Goal: Navigation & Orientation: Understand site structure

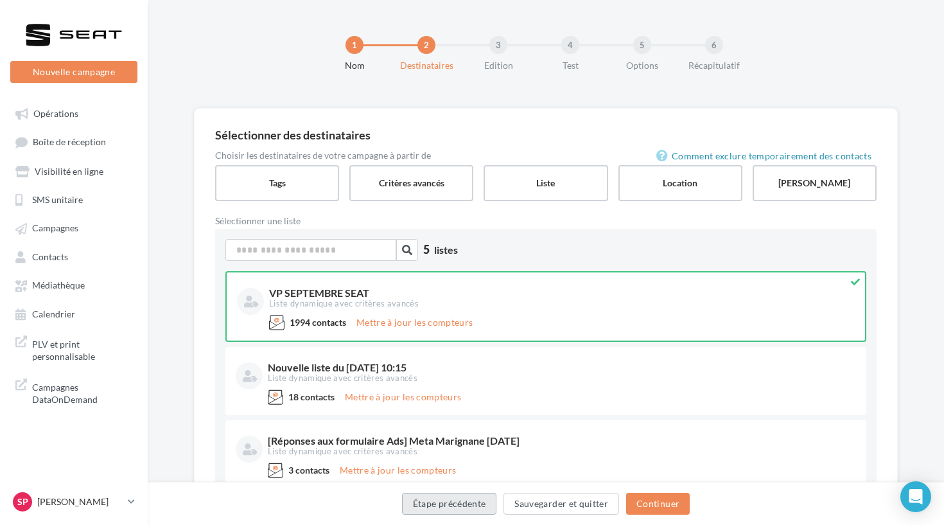
click at [468, 506] on button "Étape précédente" at bounding box center [449, 504] width 95 height 22
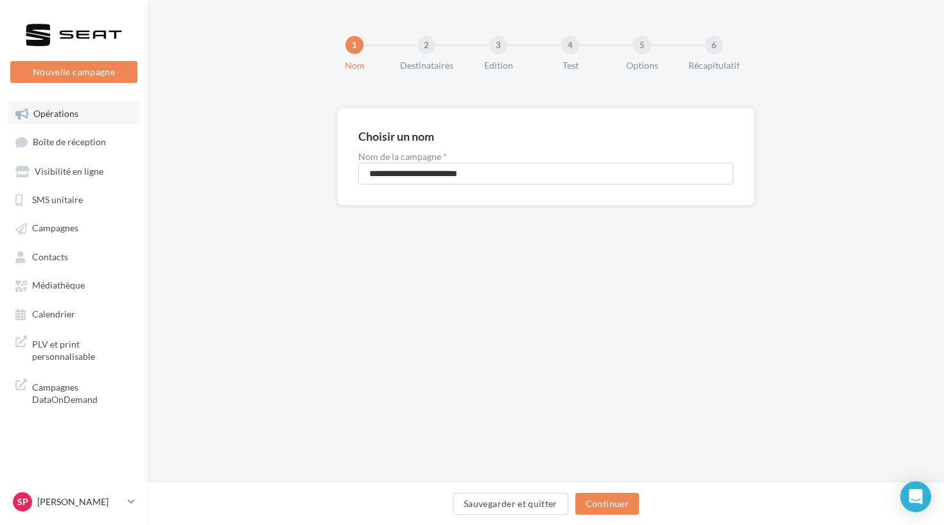
click at [58, 111] on span "Opérations" at bounding box center [55, 113] width 45 height 11
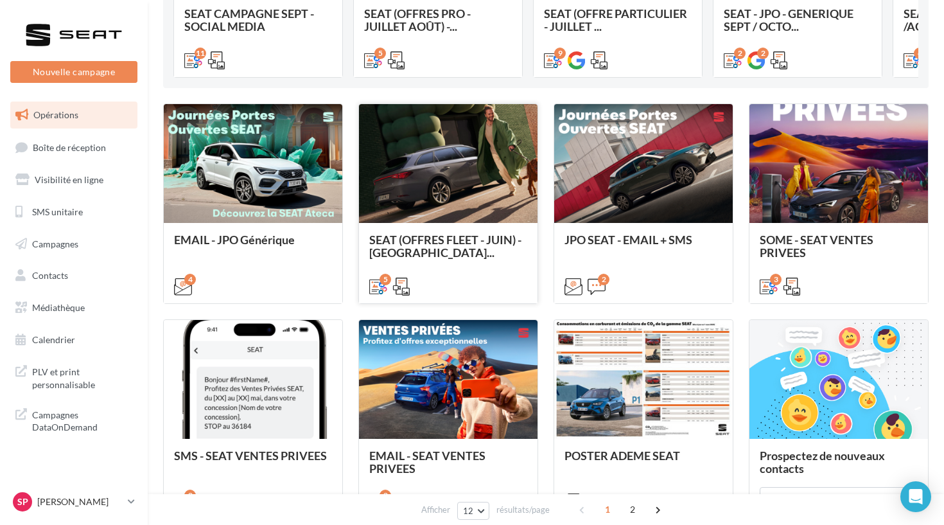
scroll to position [281, 0]
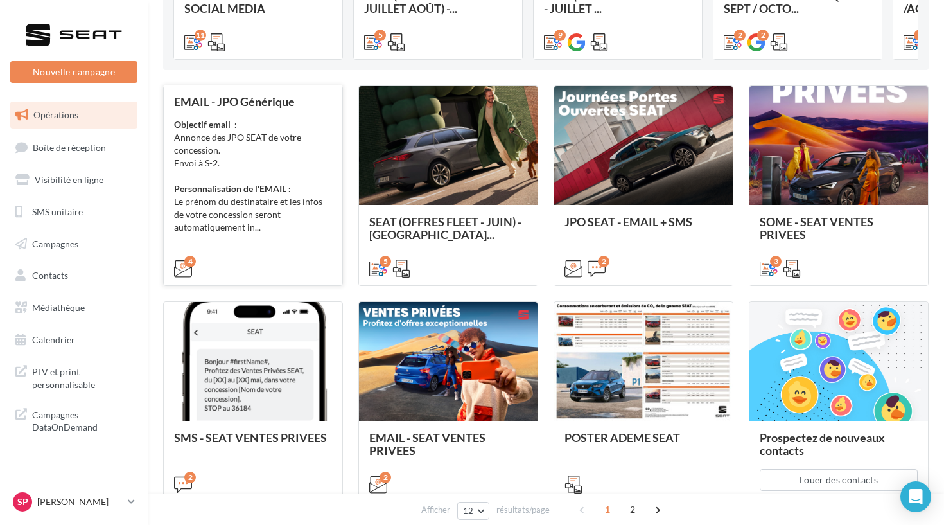
click at [260, 213] on li "Le prénom du destinataire et les infos de votre concession seront automatiqueme…" at bounding box center [253, 214] width 158 height 39
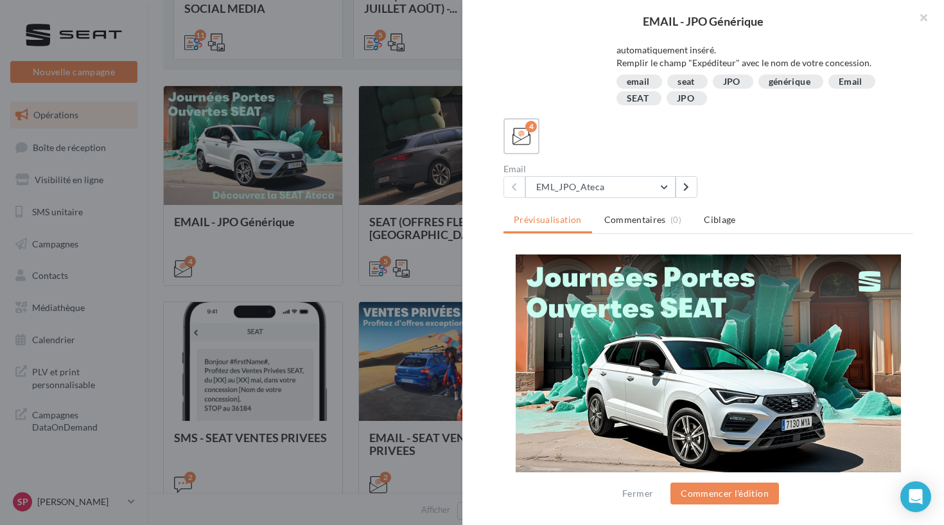
scroll to position [0, 0]
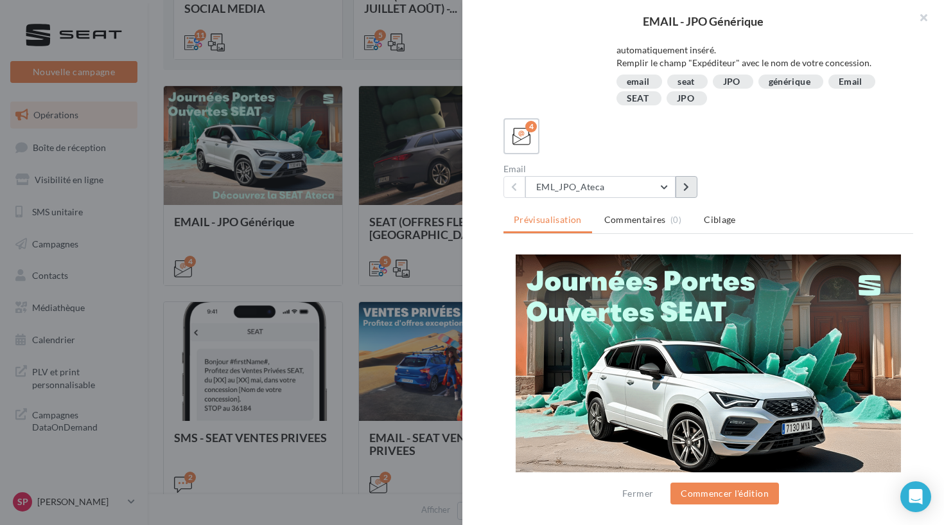
click at [680, 188] on button at bounding box center [687, 187] width 22 height 22
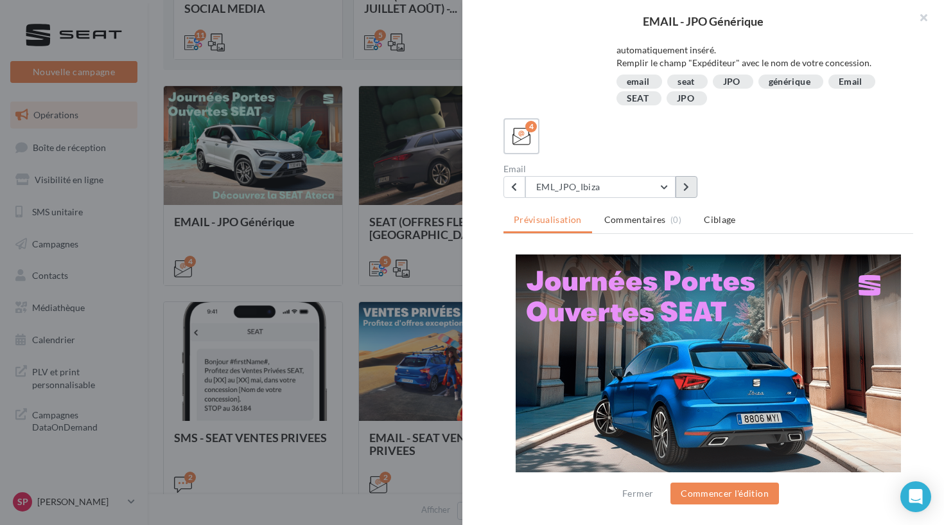
click at [680, 188] on button at bounding box center [687, 187] width 22 height 22
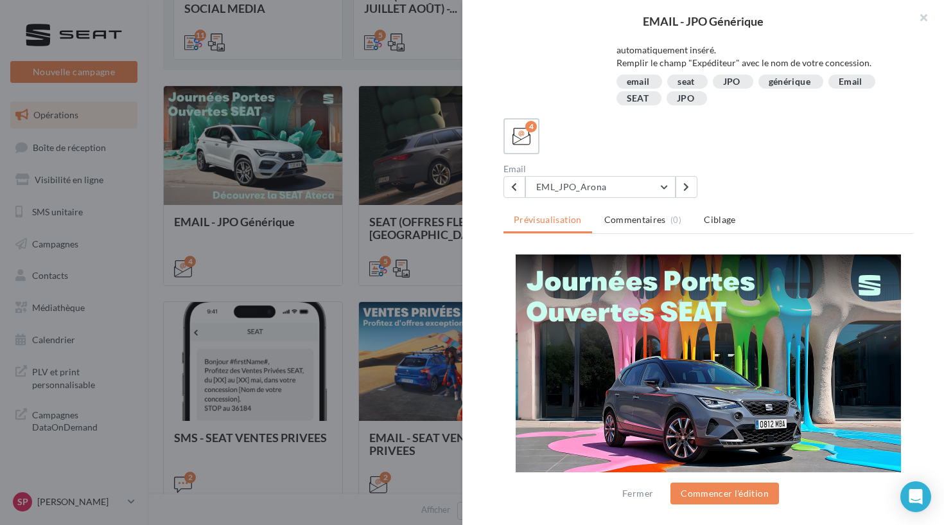
click at [687, 198] on div "Description Objectif email : Annonce des JPO SEAT de votre concession. Envoi à …" at bounding box center [708, 262] width 492 height 441
click at [682, 182] on button at bounding box center [687, 187] width 22 height 22
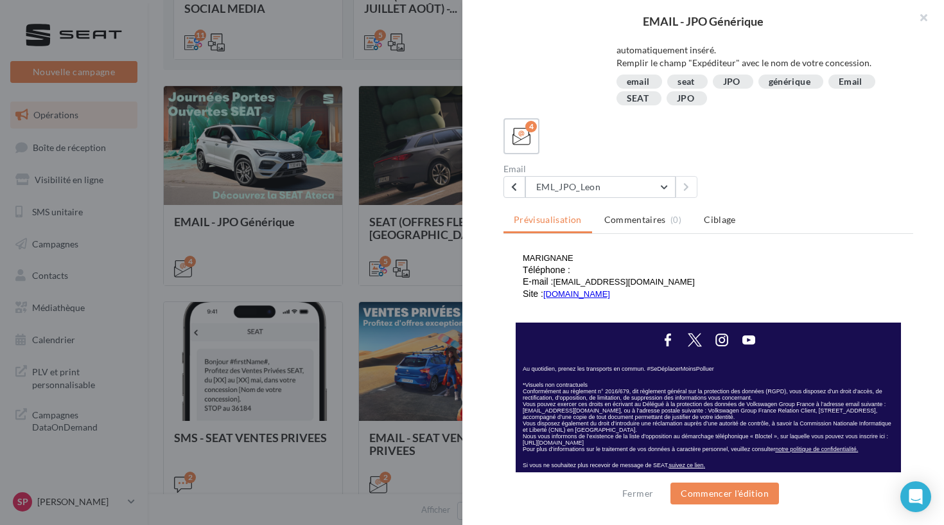
scroll to position [547, 0]
click at [387, 188] on div at bounding box center [472, 262] width 944 height 525
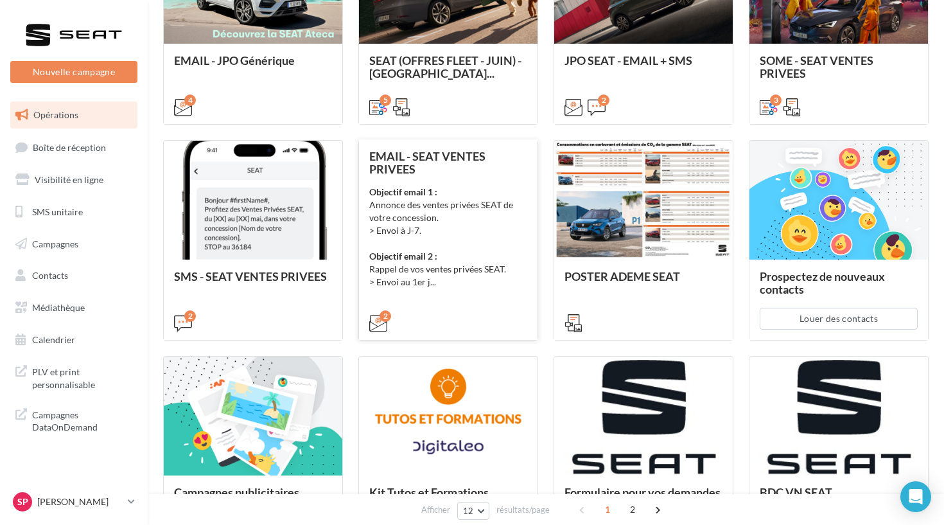
scroll to position [475, 0]
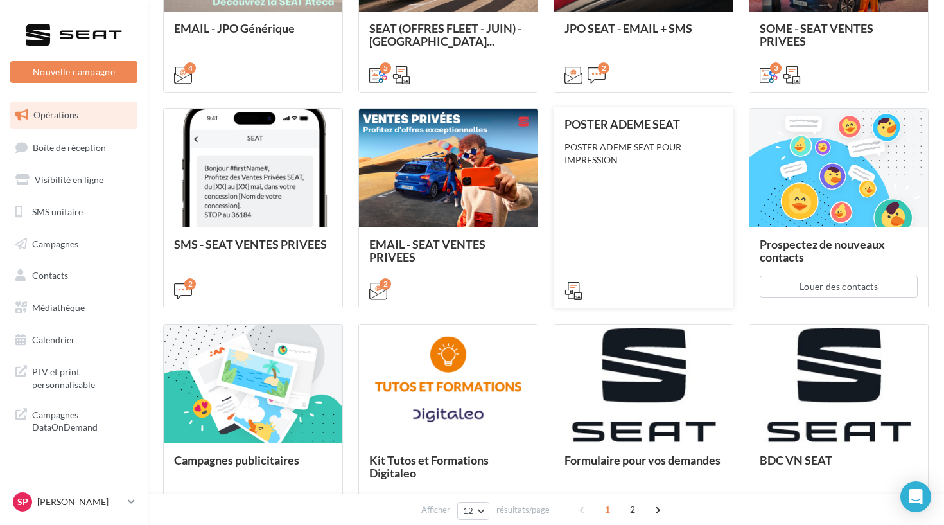
click at [589, 188] on div "POSTER ADEME SEAT POSTER ADEME SEAT POUR IMPRESSION" at bounding box center [644, 207] width 158 height 179
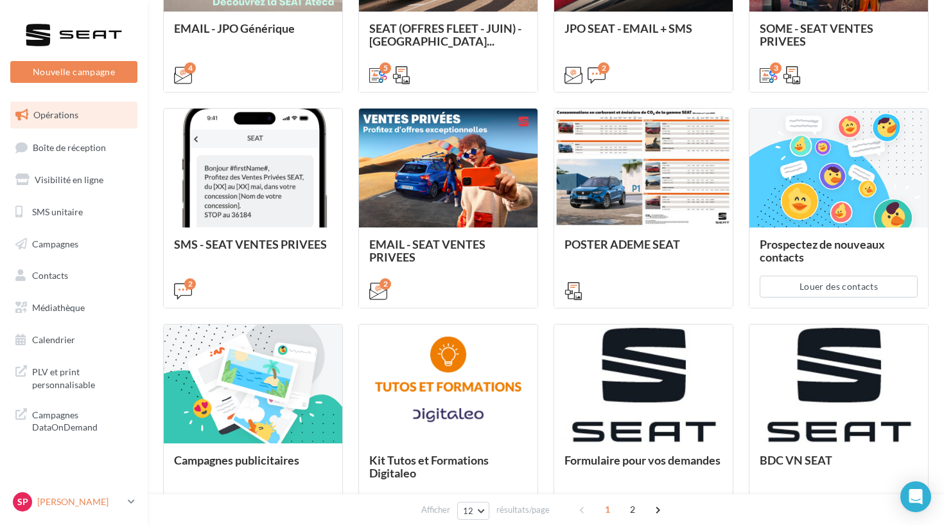
click at [92, 500] on p "[PERSON_NAME]" at bounding box center [79, 501] width 85 height 13
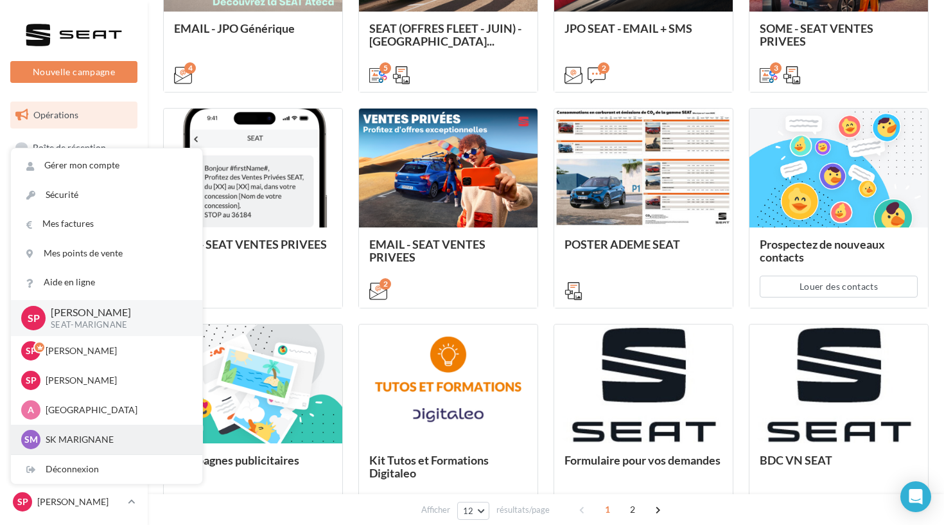
click at [89, 436] on p "SK MARIGNANE" at bounding box center [116, 439] width 141 height 13
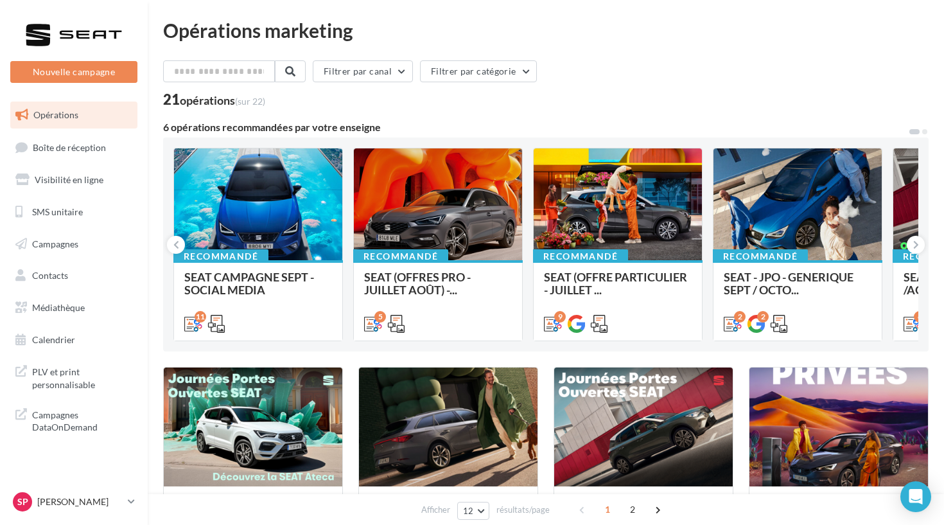
click at [78, 516] on div "Sp Stéphanie COZZOLINO SEAT-MARIGNANE" at bounding box center [74, 506] width 148 height 35
click at [78, 502] on p "[PERSON_NAME]" at bounding box center [79, 501] width 85 height 13
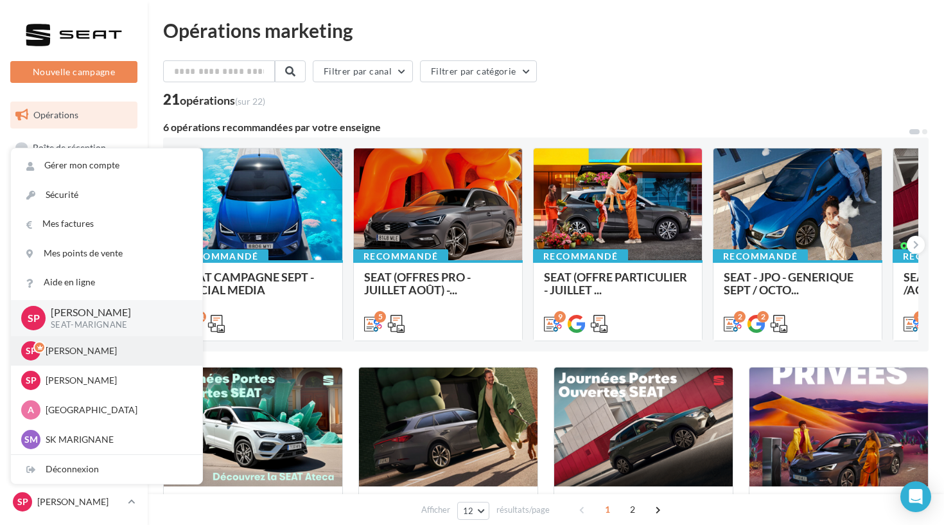
click at [94, 359] on div "Sp Stéphanie COZZOLINO cupra_marignane" at bounding box center [106, 350] width 171 height 19
